Goal: Task Accomplishment & Management: Use online tool/utility

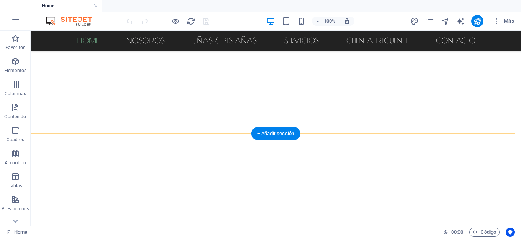
scroll to position [146, 0]
click at [509, 20] on span "Más" at bounding box center [504, 21] width 22 height 8
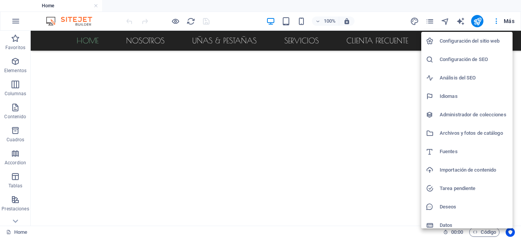
scroll to position [6, 0]
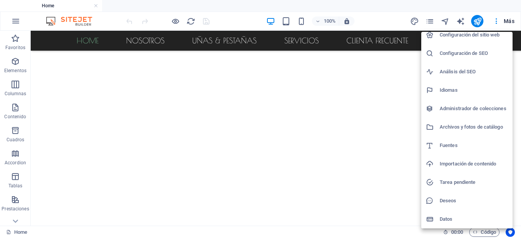
click at [465, 220] on h6 "Datos" at bounding box center [474, 219] width 68 height 9
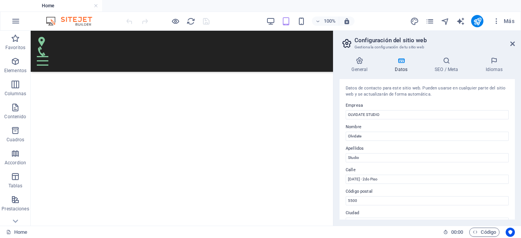
click at [465, 220] on div "General Datos SEO / Meta Idiomas Nombre del sitio web [DOMAIN_NAME] Logo Arrast…" at bounding box center [427, 138] width 188 height 175
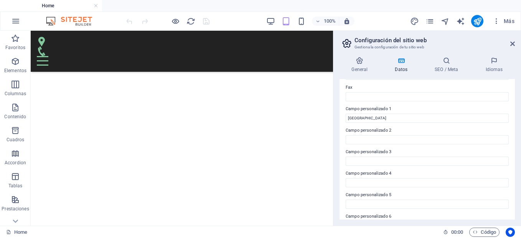
scroll to position [228, 0]
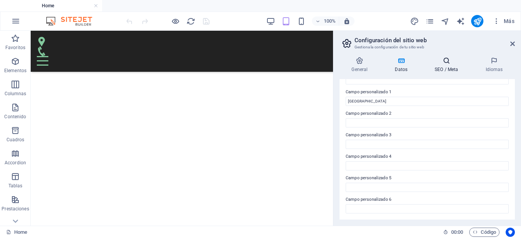
click at [443, 70] on h4 "SEO / Meta" at bounding box center [448, 65] width 51 height 16
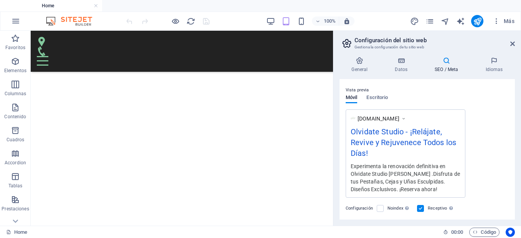
scroll to position [107, 0]
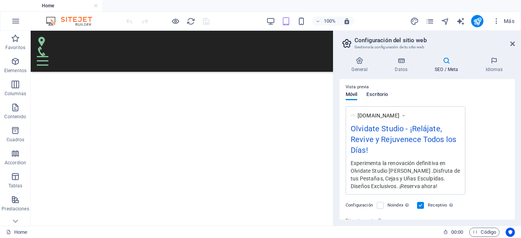
click at [381, 97] on span "Escritorio" at bounding box center [376, 95] width 21 height 11
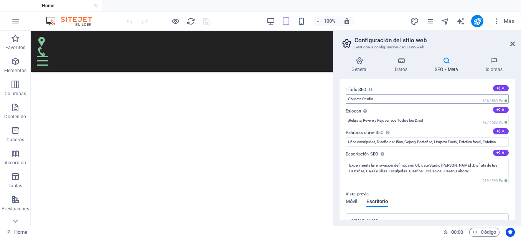
scroll to position [134, 0]
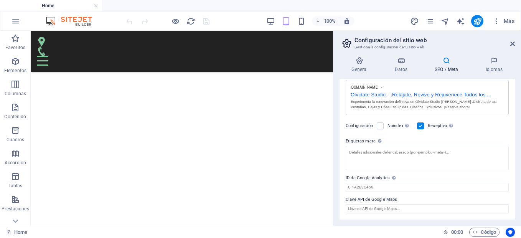
click at [510, 42] on h2 "Configuración del sitio web" at bounding box center [435, 40] width 160 height 7
click at [512, 44] on icon at bounding box center [512, 44] width 5 height 6
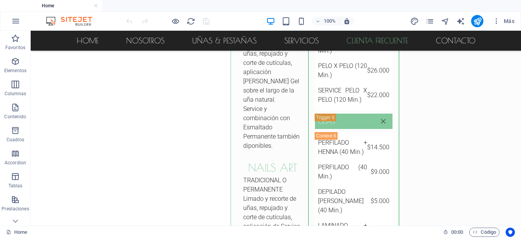
scroll to position [3106, 0]
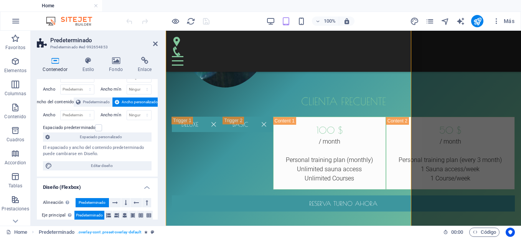
scroll to position [0, 0]
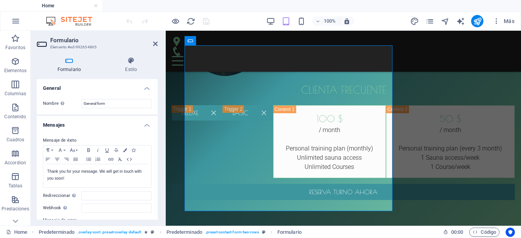
scroll to position [203, 0]
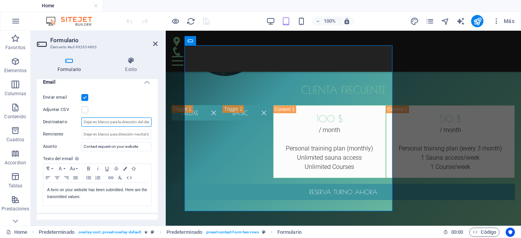
click at [138, 121] on input "Destinatario" at bounding box center [116, 121] width 70 height 9
click at [144, 124] on input "info@" at bounding box center [116, 121] width 70 height 9
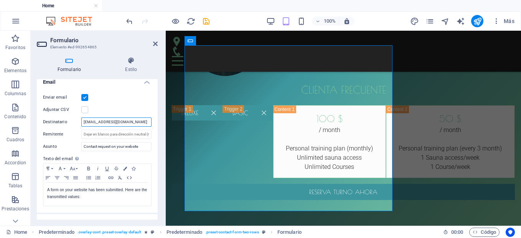
type input "[EMAIL_ADDRESS][DOMAIN_NAME]"
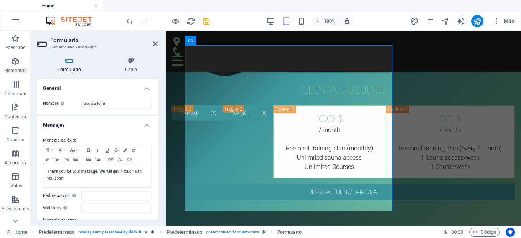
scroll to position [284, 0]
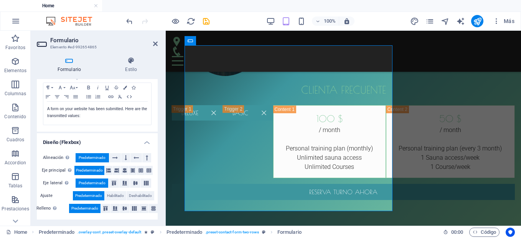
click at [112, 141] on h4 "Diseño (Flexbox)" at bounding box center [97, 140] width 121 height 14
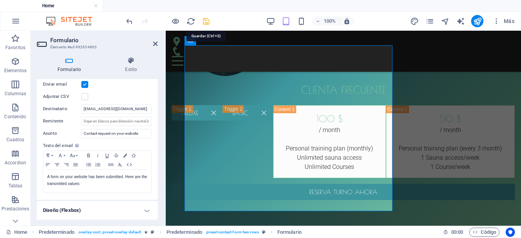
click at [206, 23] on icon "save" at bounding box center [206, 21] width 9 height 9
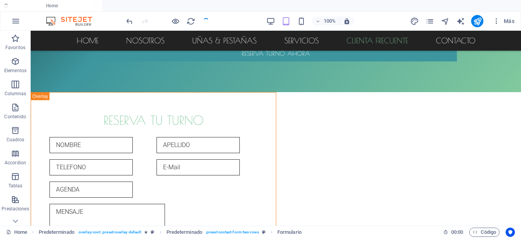
checkbox input "false"
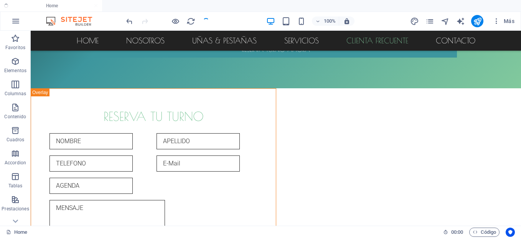
scroll to position [3098, 0]
